Goal: Task Accomplishment & Management: Use online tool/utility

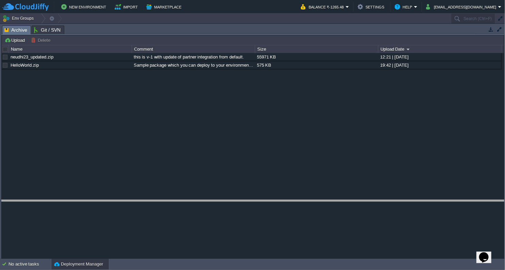
drag, startPoint x: 184, startPoint y: 29, endPoint x: 181, endPoint y: 204, distance: 174.8
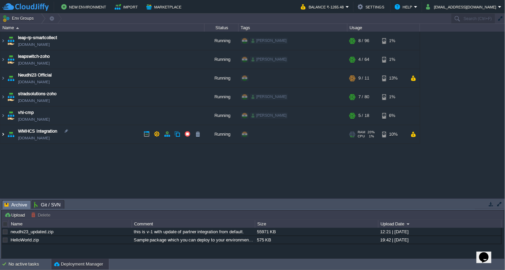
click at [2, 133] on img at bounding box center [2, 134] width 5 height 18
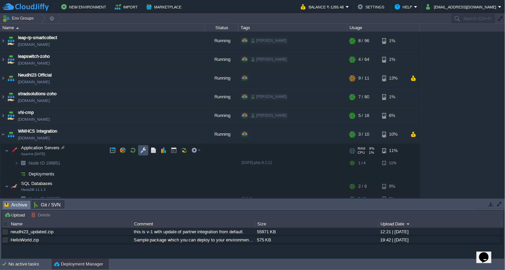
click at [146, 150] on button "button" at bounding box center [143, 150] width 6 height 6
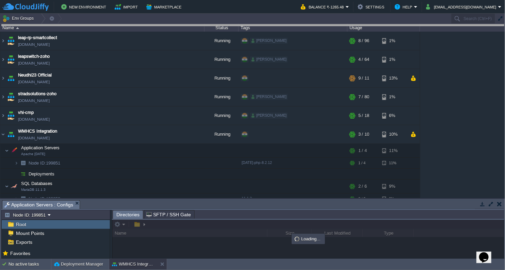
drag, startPoint x: 214, startPoint y: 208, endPoint x: 239, endPoint y: 18, distance: 191.8
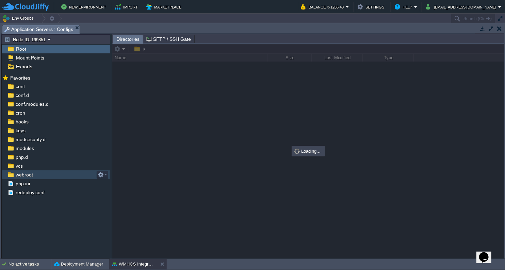
click at [28, 172] on span "webroot" at bounding box center [24, 175] width 20 height 6
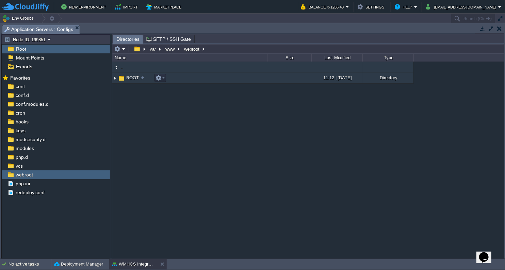
click at [114, 78] on img at bounding box center [114, 78] width 5 height 11
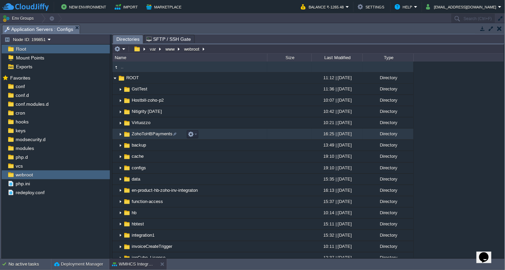
click at [158, 136] on span "ZohoToHBPayments" at bounding box center [152, 134] width 43 height 6
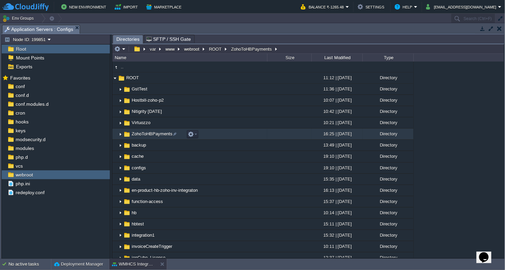
click at [158, 136] on span "ZohoToHBPayments" at bounding box center [152, 134] width 43 height 6
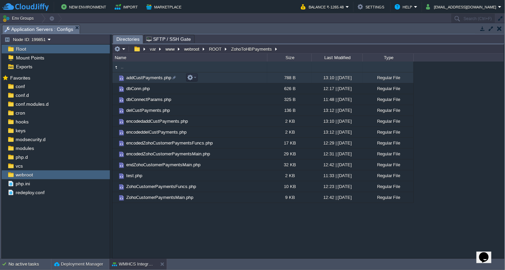
click at [152, 76] on span "addCustPayments.php" at bounding box center [148, 78] width 47 height 6
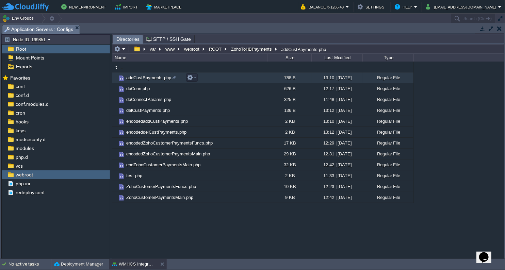
click at [152, 76] on span "addCustPayments.php" at bounding box center [148, 78] width 47 height 6
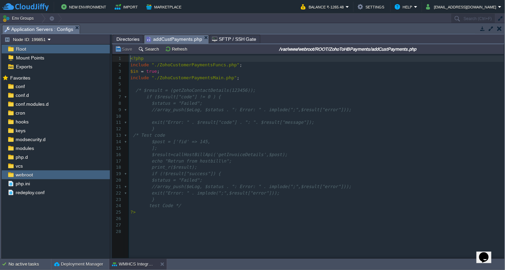
scroll to position [2, 0]
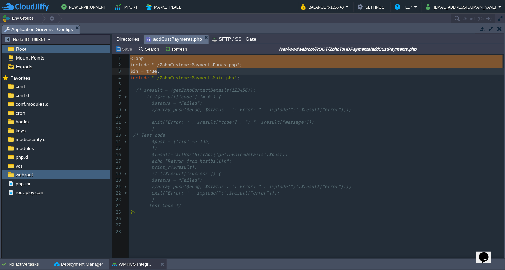
type textarea "<?php include "./ZohoCustomerPaymentsFuncs.php"; $in = true; include "./ZohoCus…"
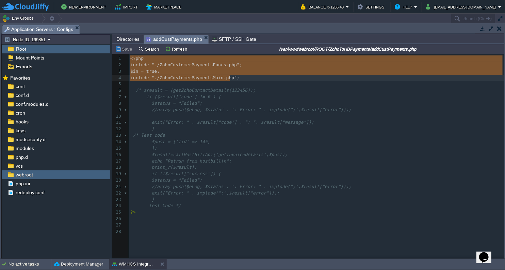
drag, startPoint x: 130, startPoint y: 59, endPoint x: 248, endPoint y: 76, distance: 118.6
